Goal: Complete application form: Complete application form

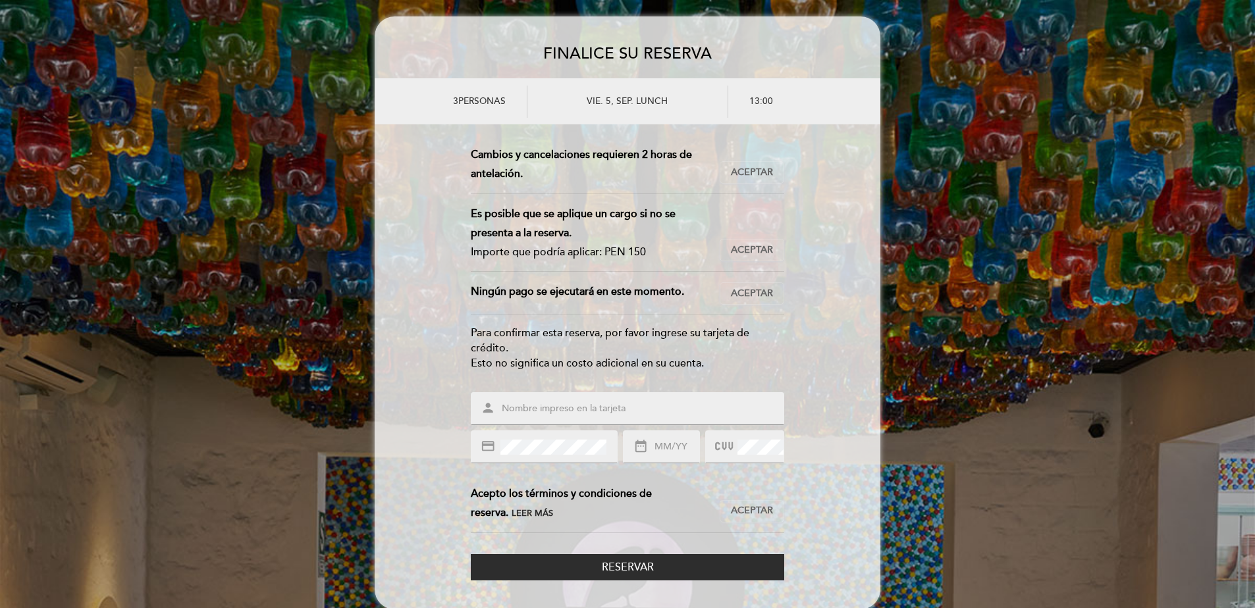
click at [517, 404] on input "text" at bounding box center [643, 409] width 286 height 15
type input "[PERSON_NAME]"
click at [654, 448] on input "text" at bounding box center [676, 447] width 46 height 15
type input "09/28"
click at [751, 171] on span "Aceptar" at bounding box center [752, 173] width 42 height 14
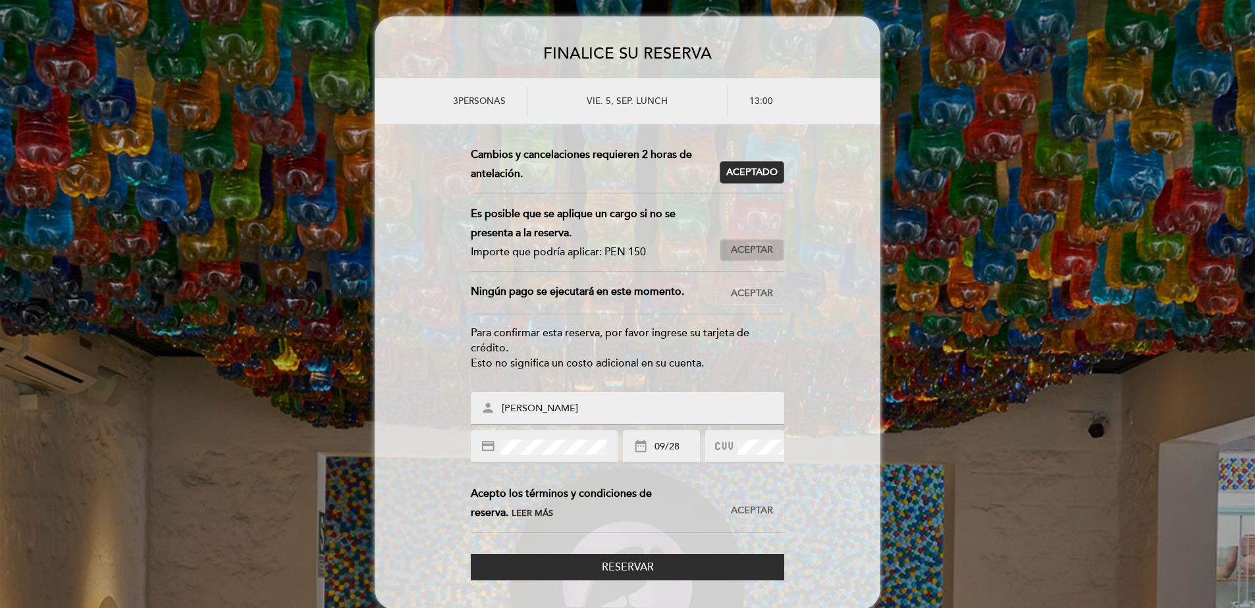
click at [760, 244] on span "Aceptar" at bounding box center [752, 251] width 42 height 14
click at [753, 295] on span "Aceptar" at bounding box center [752, 294] width 42 height 14
click at [749, 508] on span "Aceptar" at bounding box center [752, 511] width 42 height 14
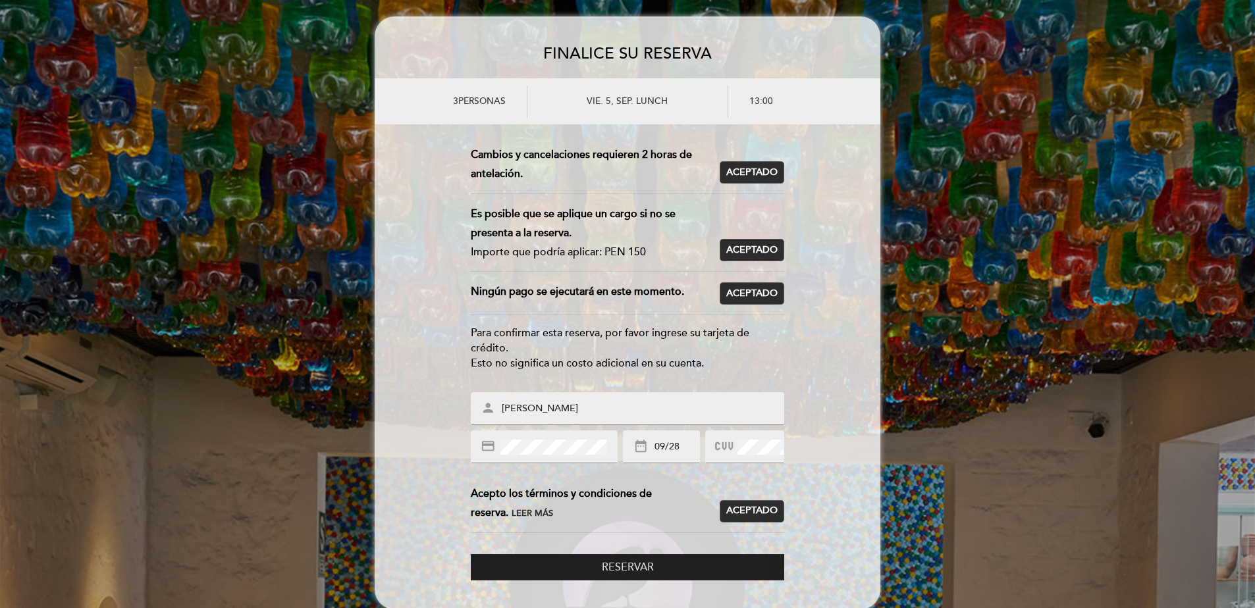
click at [639, 564] on span "Reservar" at bounding box center [628, 567] width 52 height 13
